Goal: Information Seeking & Learning: Learn about a topic

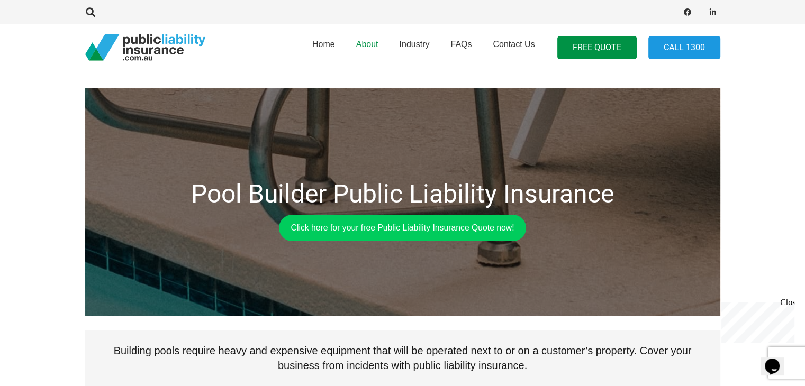
click at [365, 43] on span "About" at bounding box center [367, 44] width 22 height 9
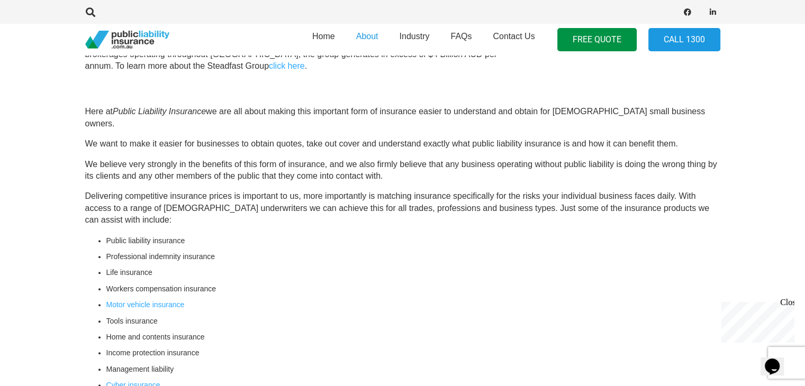
scroll to position [286, 0]
